Goal: Task Accomplishment & Management: Manage account settings

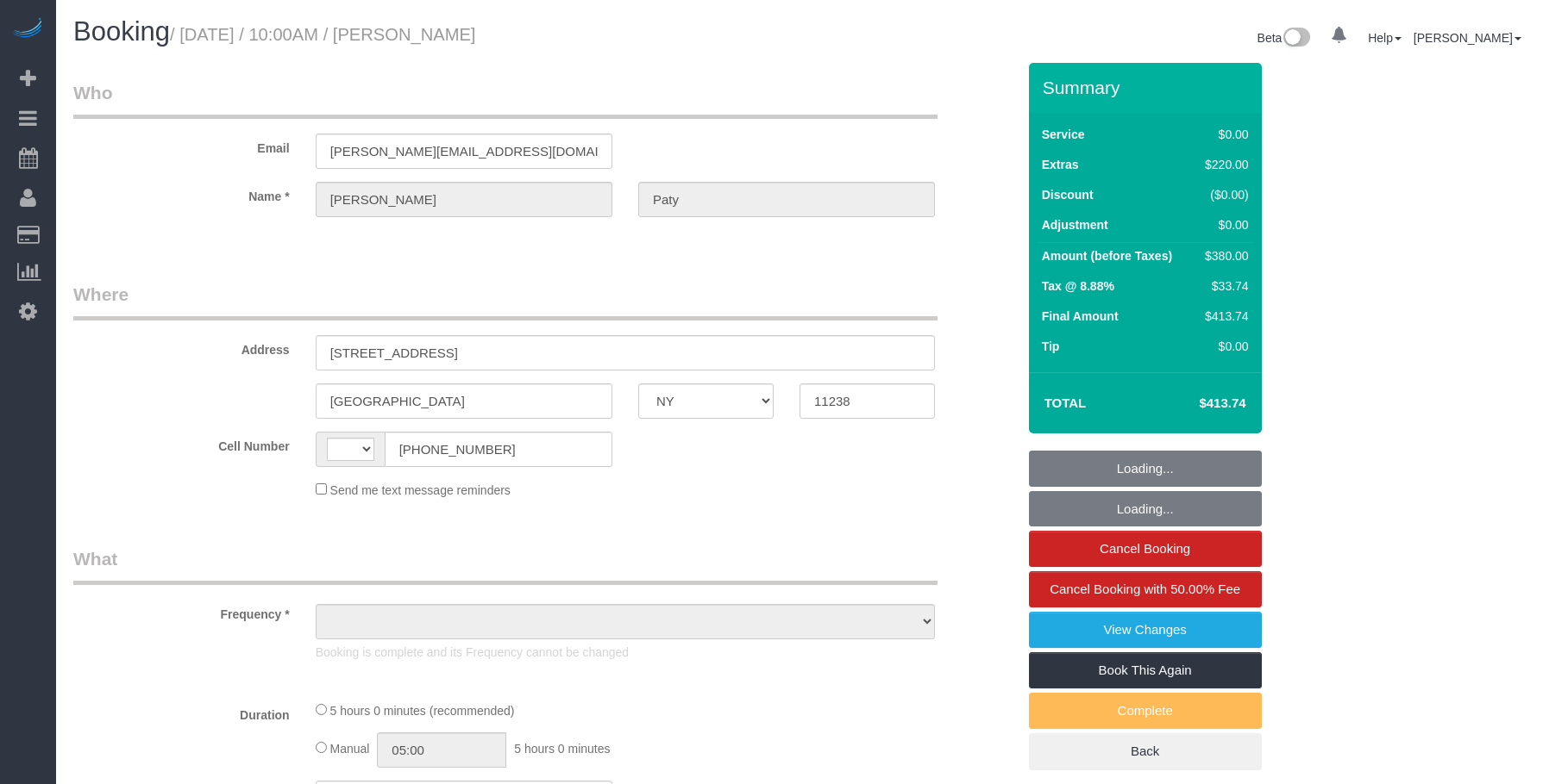
select select "NY"
select select "spot1"
select select "string:[GEOGRAPHIC_DATA]"
select select "object:1493"
select select "string:stripe-pm_1PtyvG4VGloSiKo7BLZDAN62"
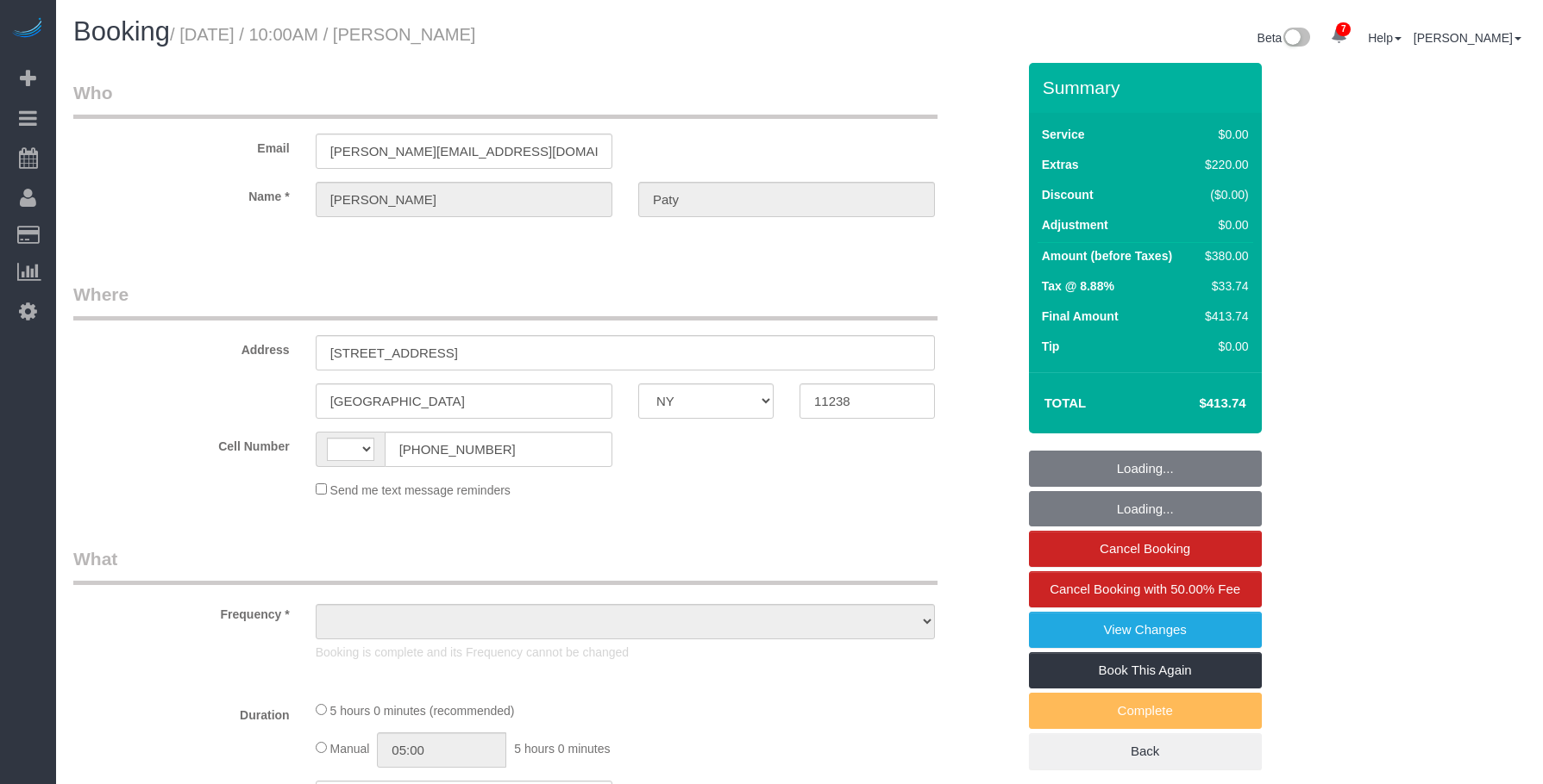
select select "number:89"
select select "number:90"
select select "number:15"
select select "number:5"
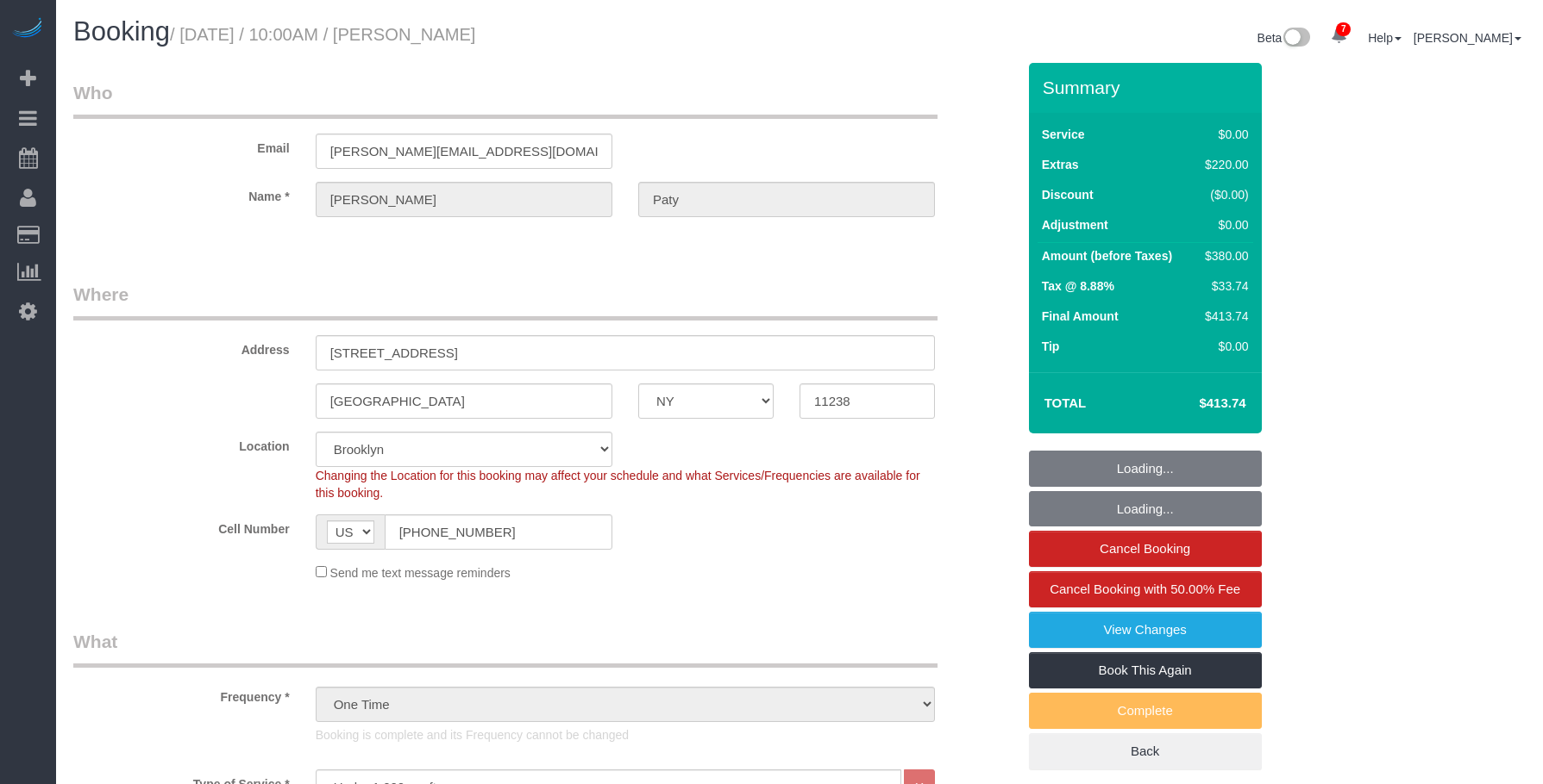
select select "object:1768"
select select "spot6"
select select "1"
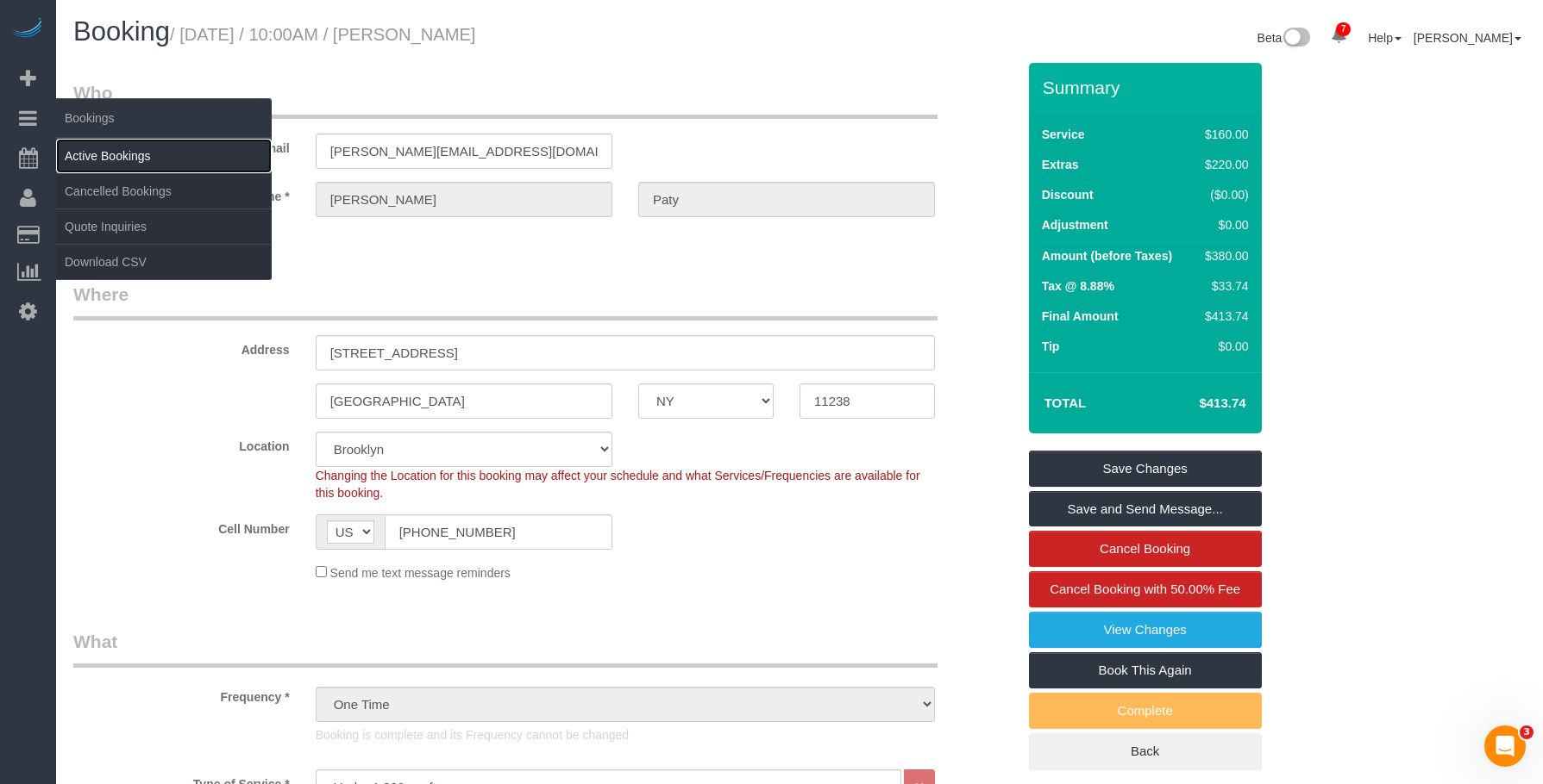
click at [113, 152] on link "Active Bookings" at bounding box center [163, 156] width 215 height 34
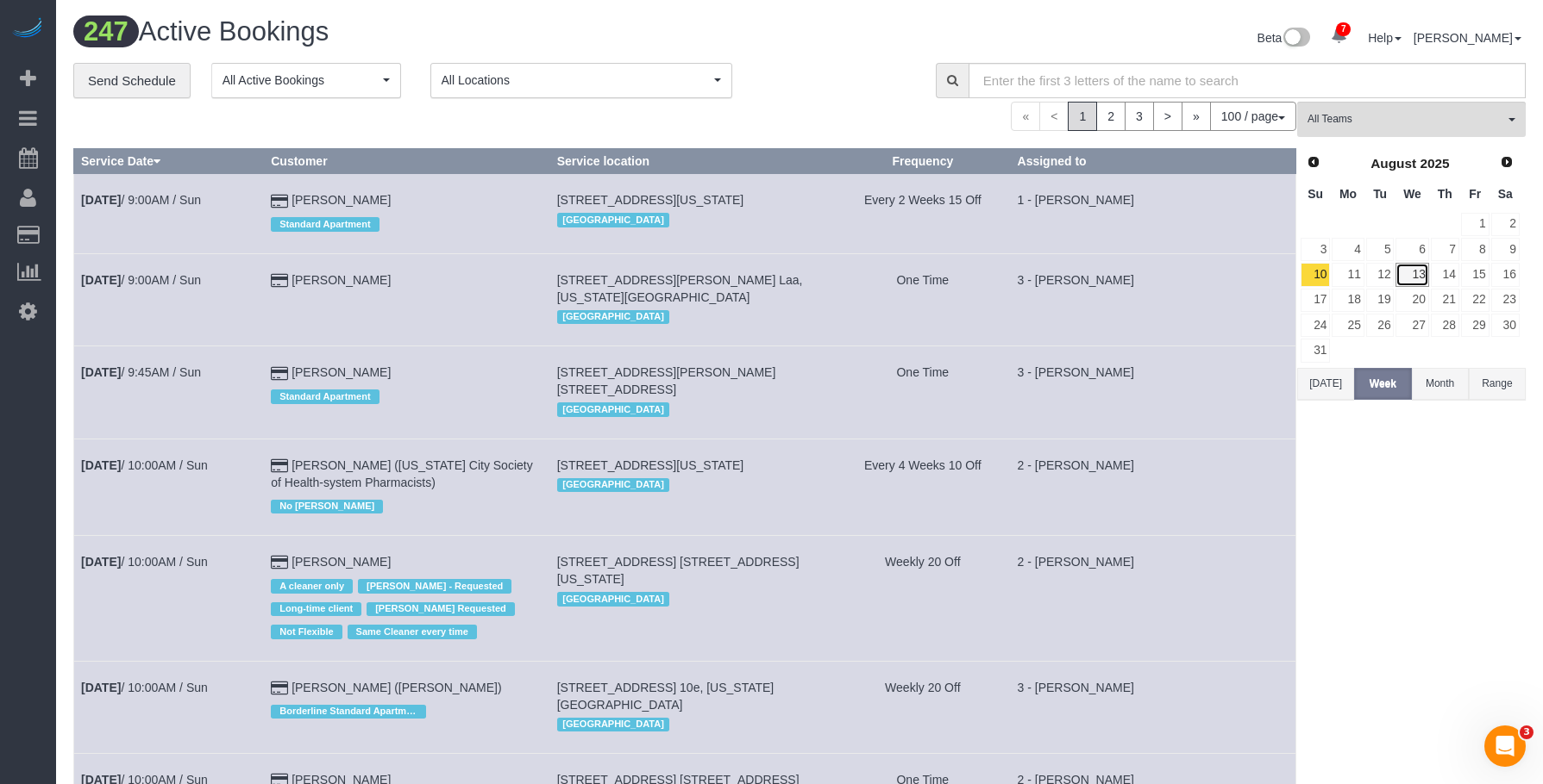
click at [1418, 274] on link "13" at bounding box center [1411, 274] width 32 height 23
